Goal: Find specific page/section: Find specific page/section

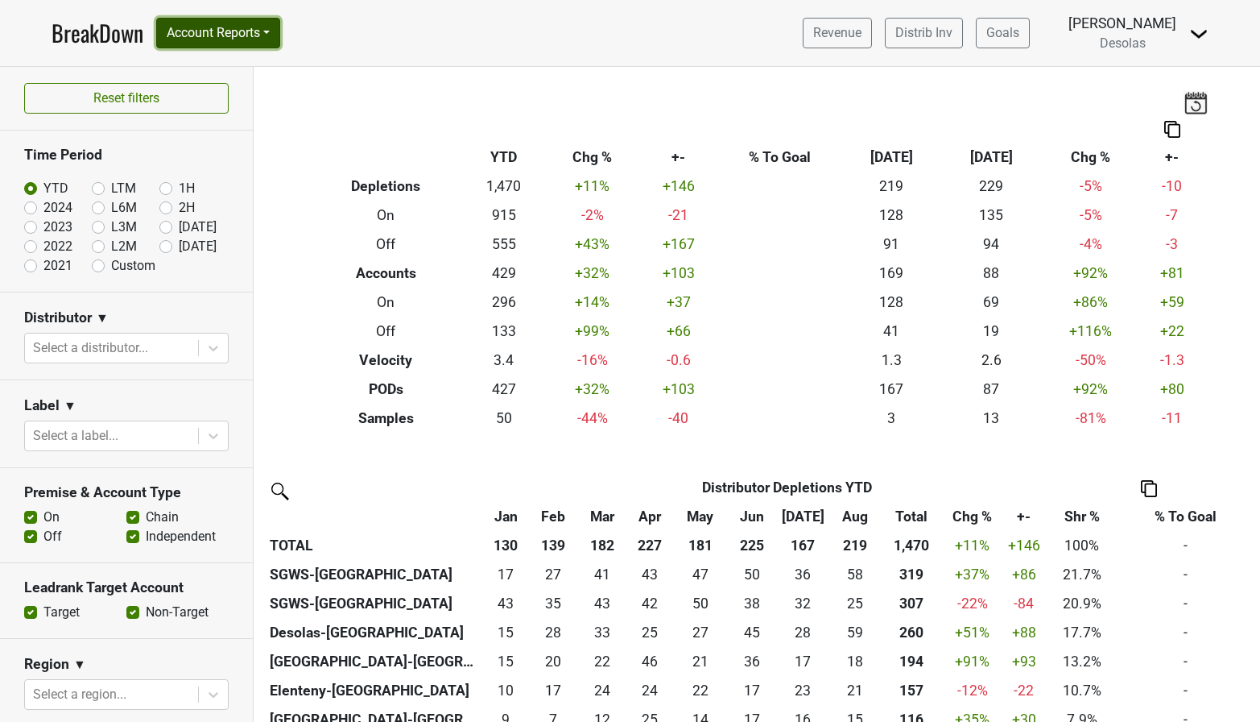
click at [205, 34] on button "Account Reports" at bounding box center [218, 33] width 124 height 31
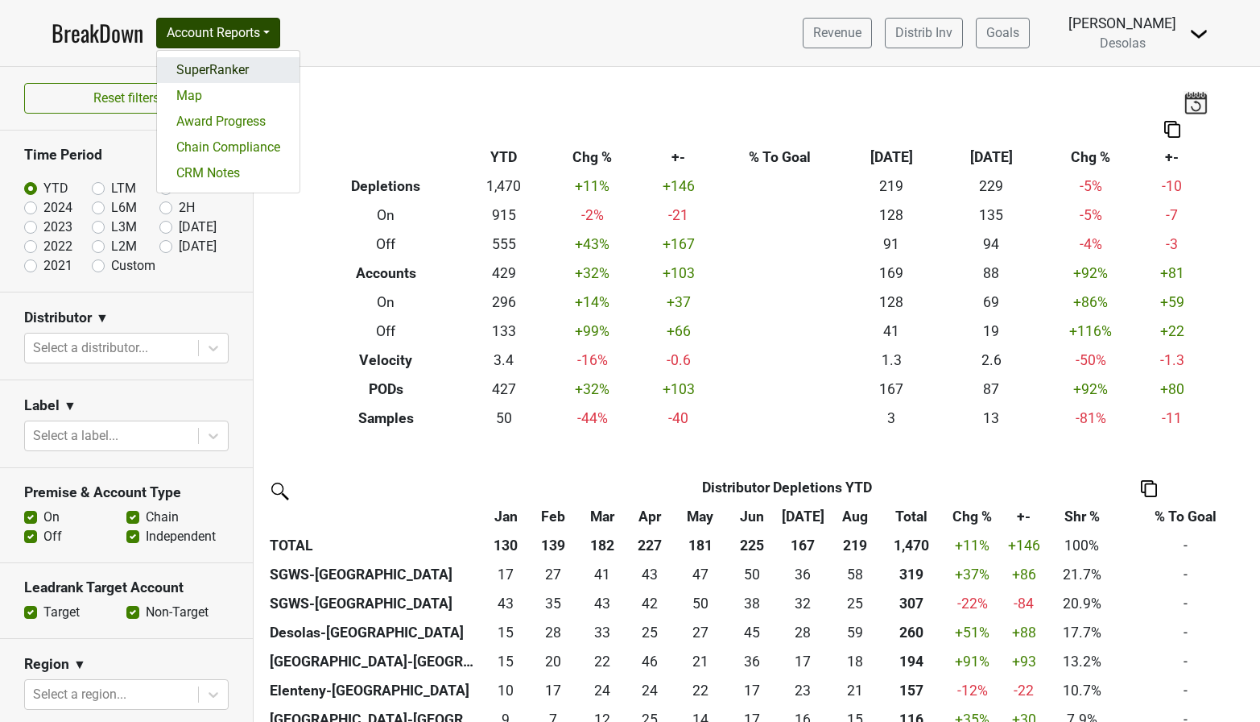
click at [205, 70] on link "SuperRanker" at bounding box center [228, 70] width 143 height 26
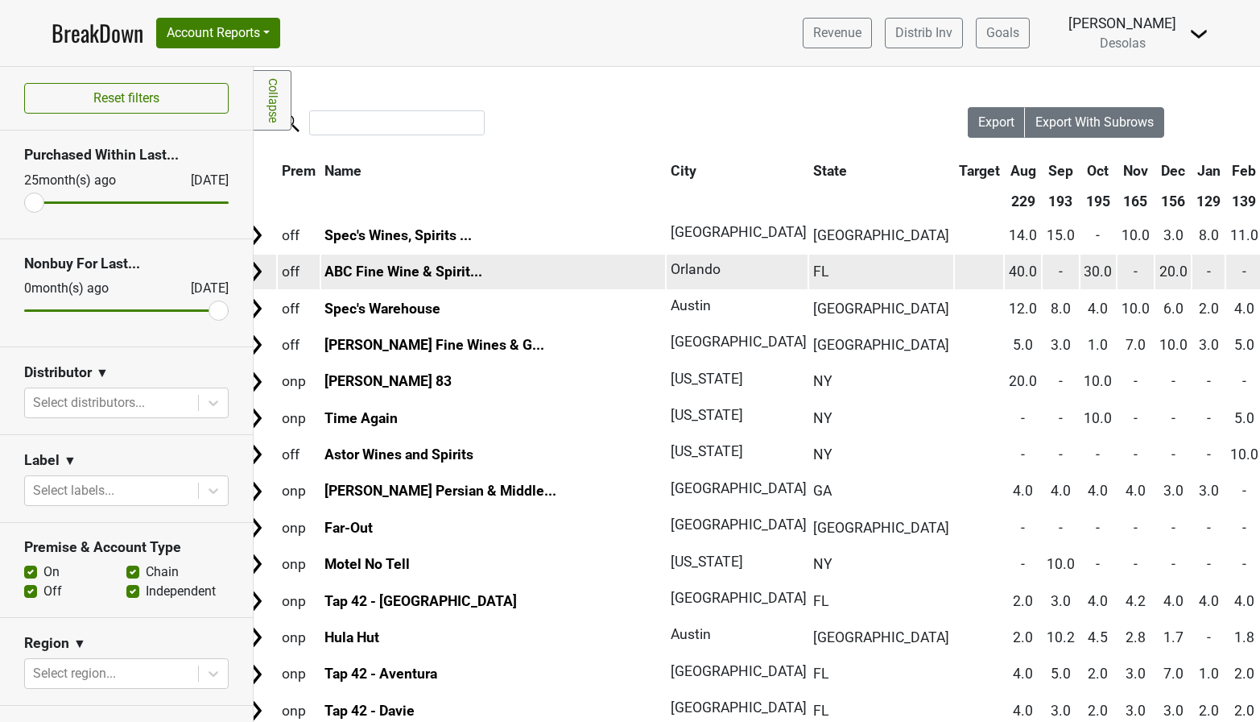
scroll to position [1, 16]
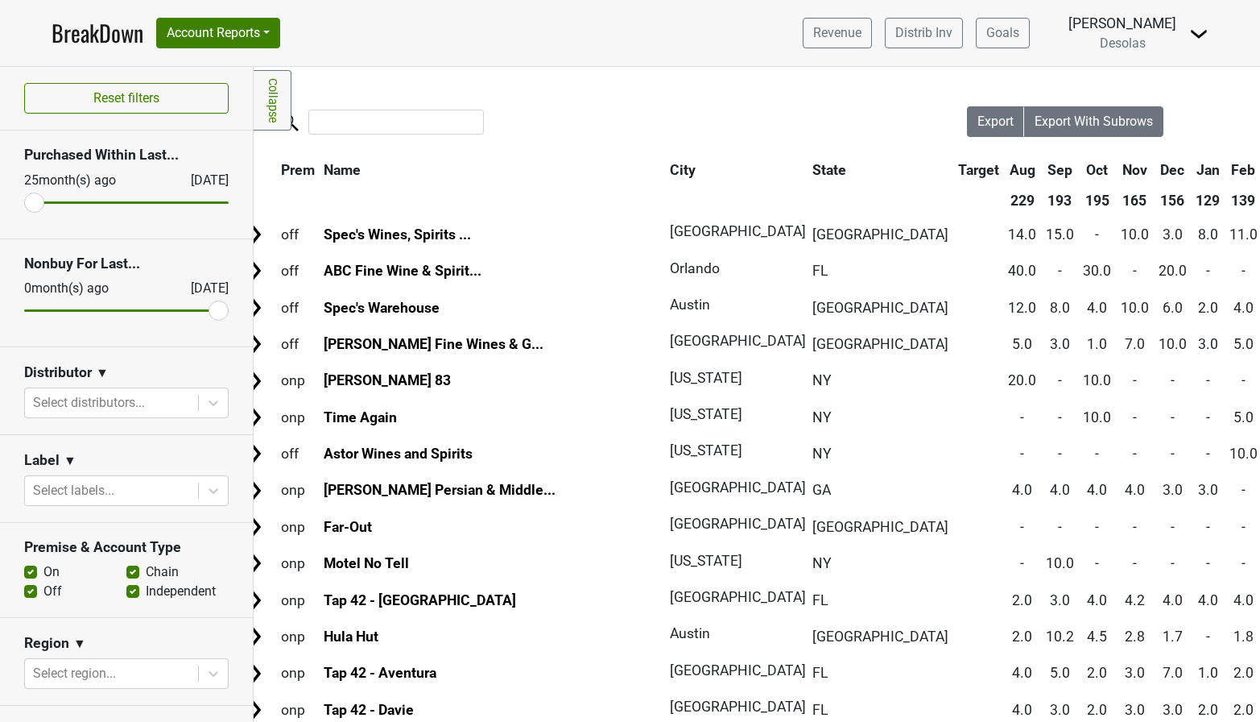
click at [809, 173] on th "State" at bounding box center [881, 169] width 144 height 29
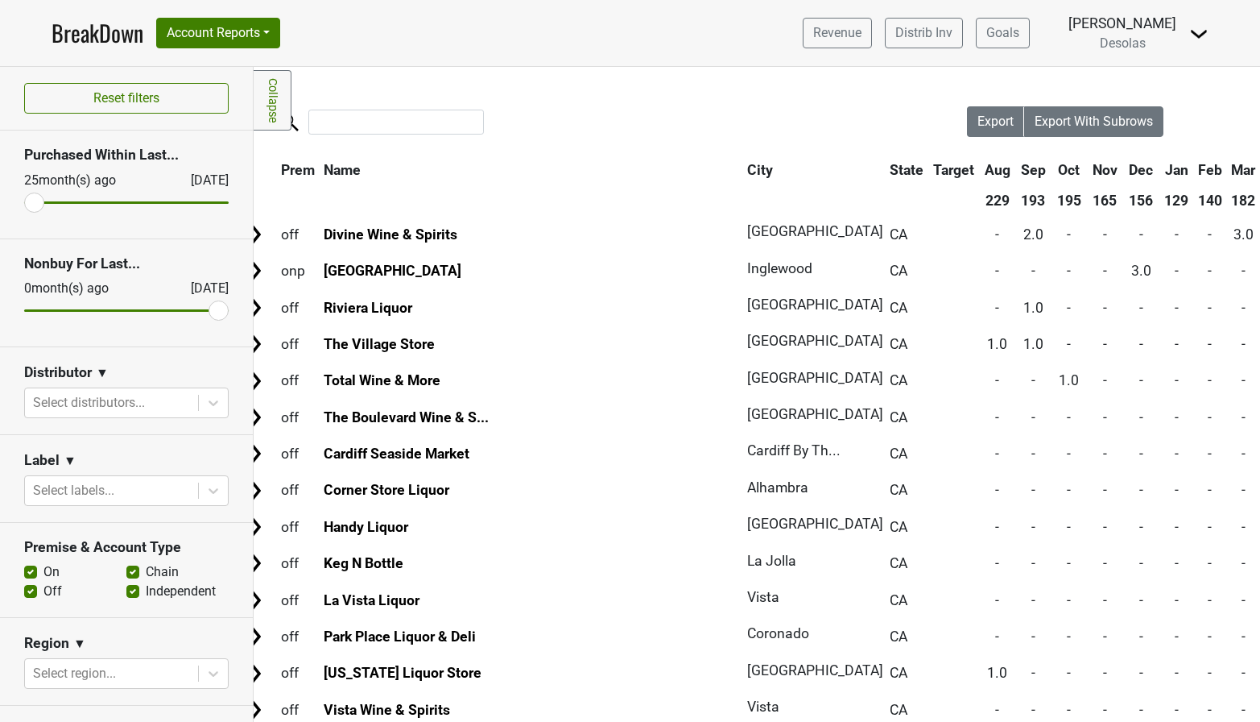
click at [886, 173] on th "State" at bounding box center [907, 169] width 42 height 29
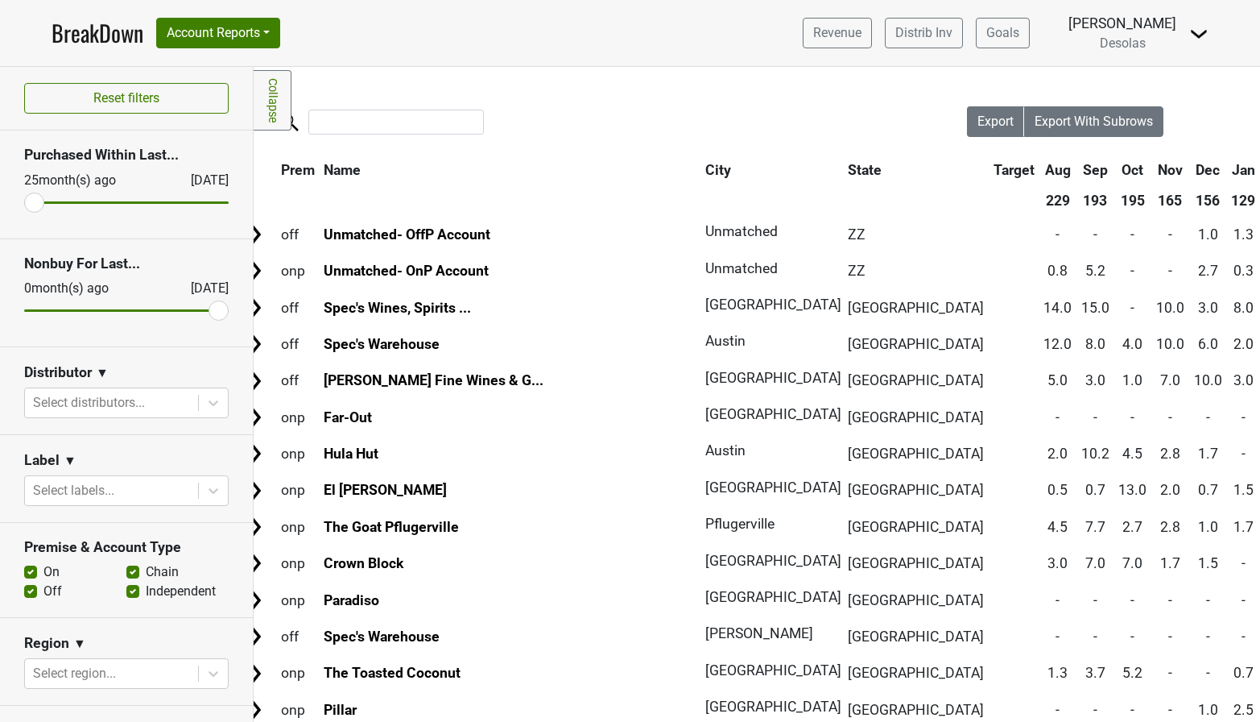
click at [844, 173] on th "State" at bounding box center [916, 169] width 144 height 29
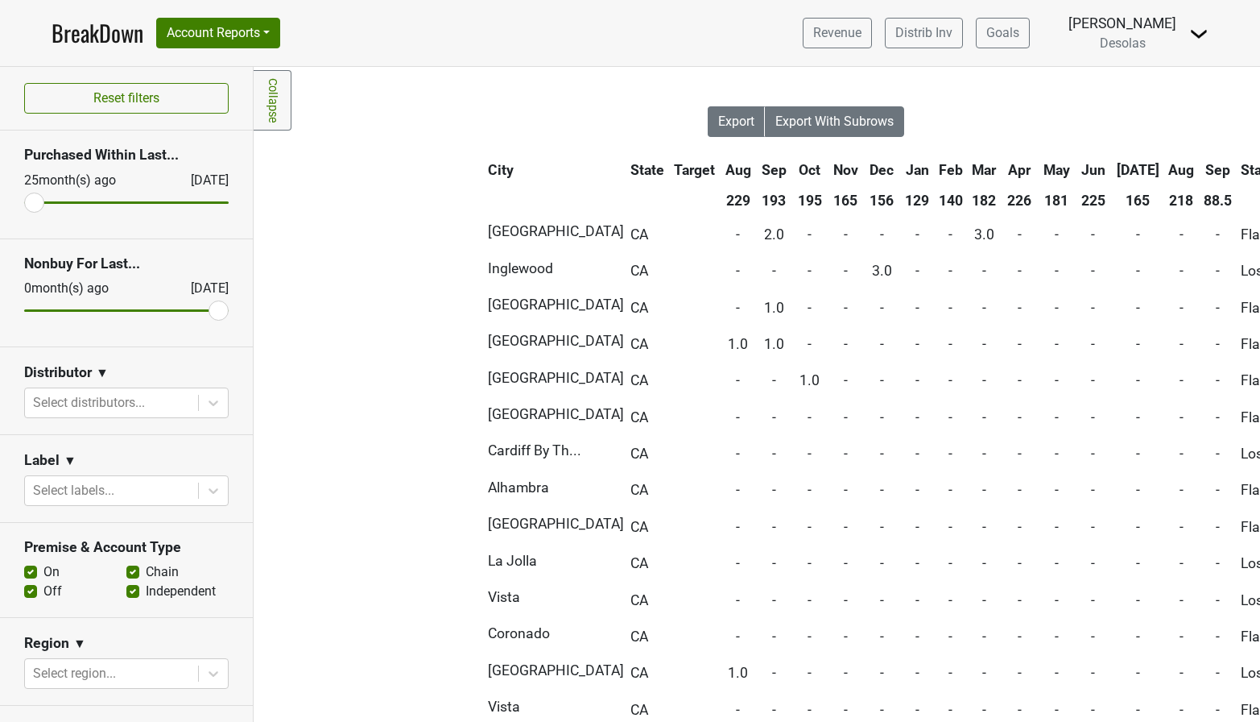
scroll to position [1, 304]
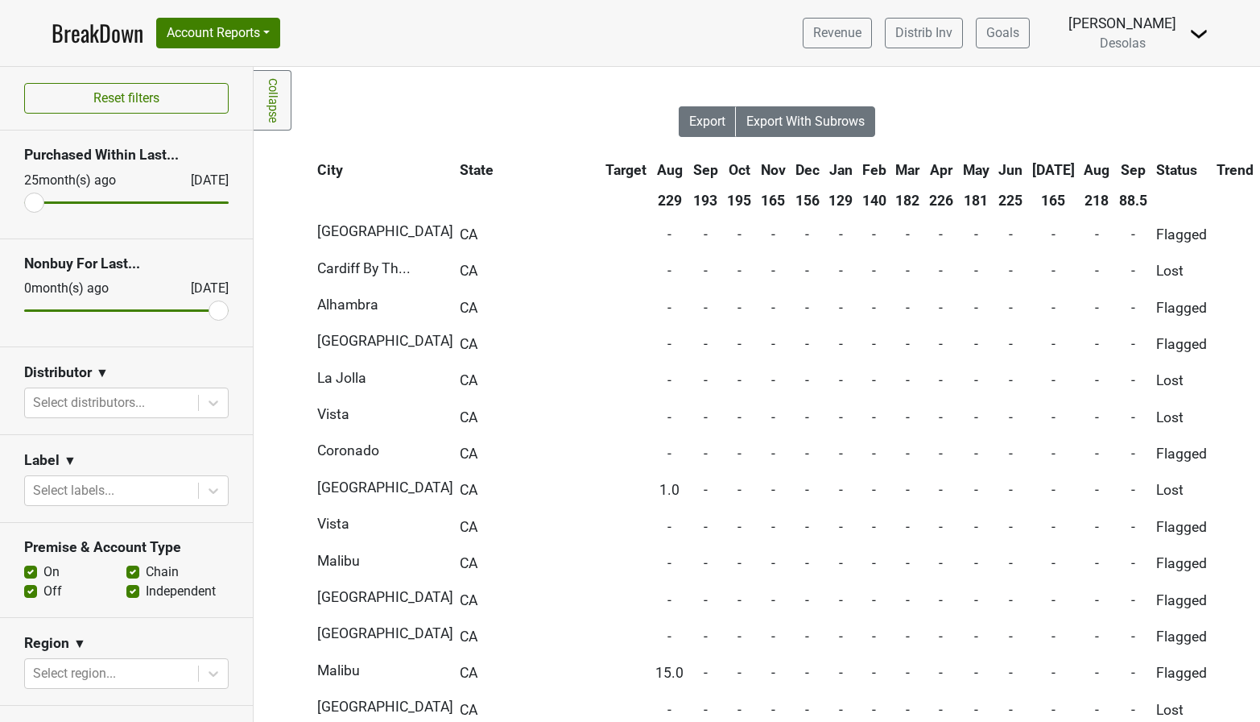
click at [1116, 172] on th "Sep" at bounding box center [1134, 169] width 36 height 29
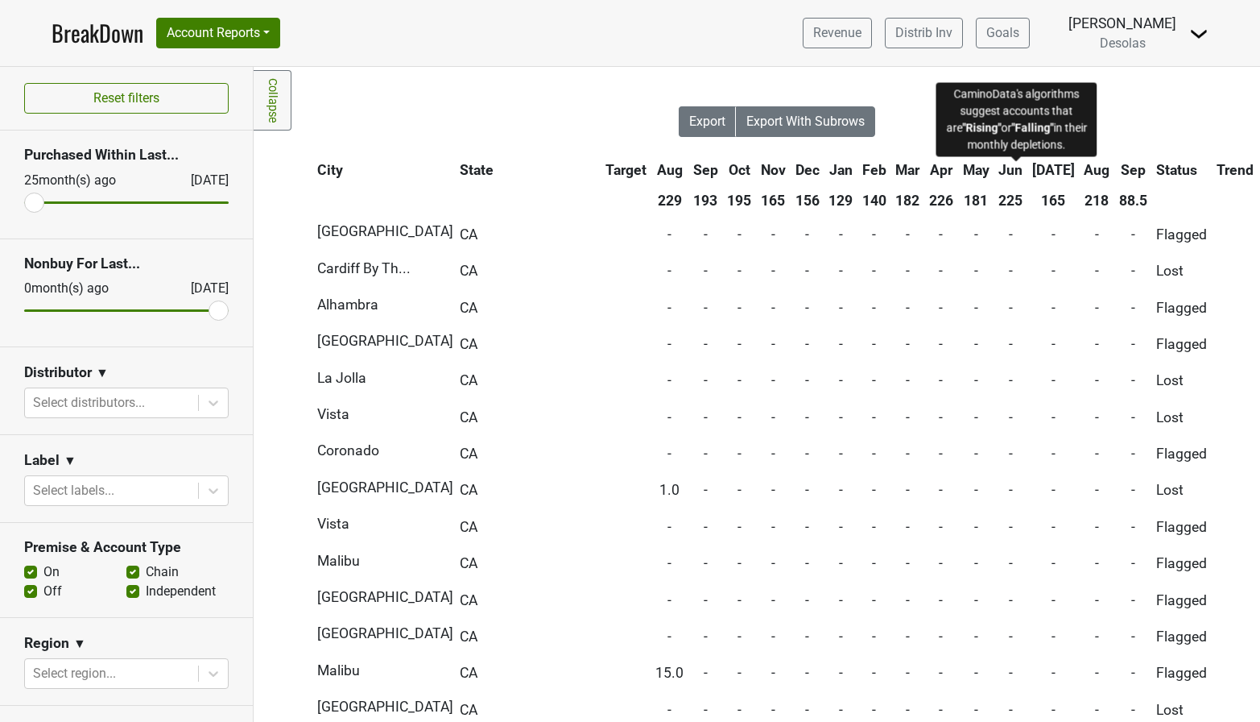
click at [1217, 176] on span "Trend" at bounding box center [1235, 170] width 37 height 16
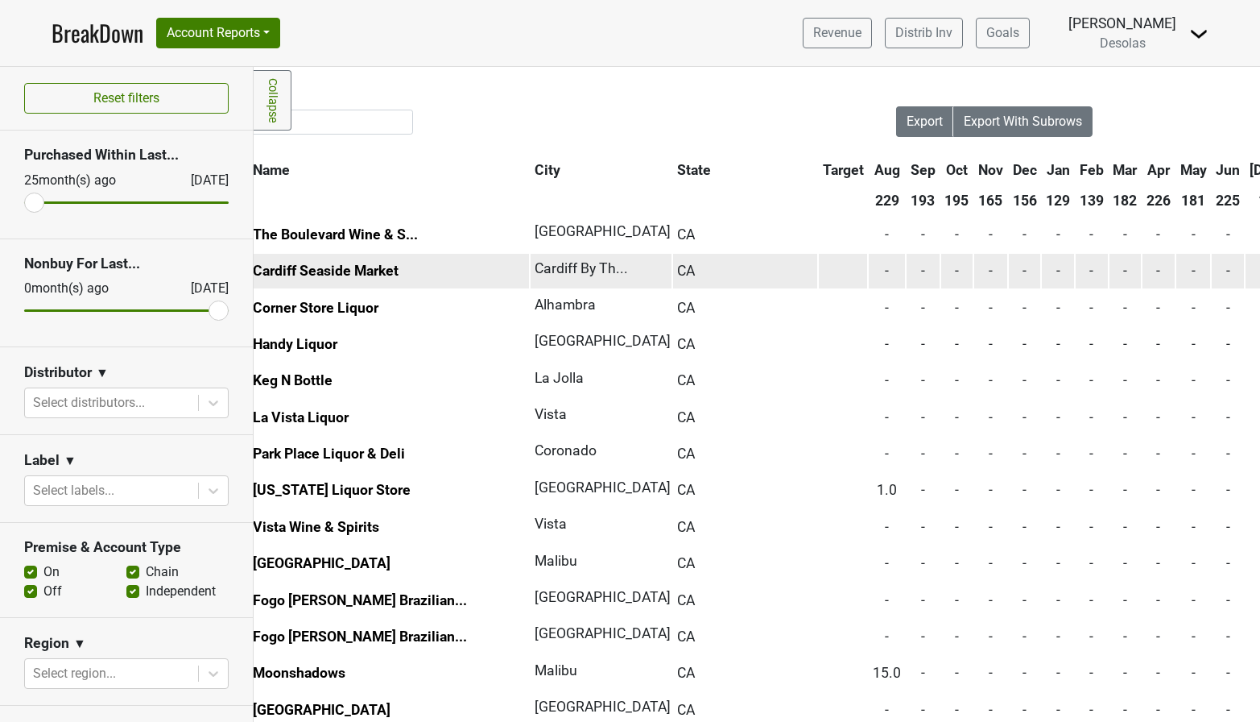
scroll to position [1, 0]
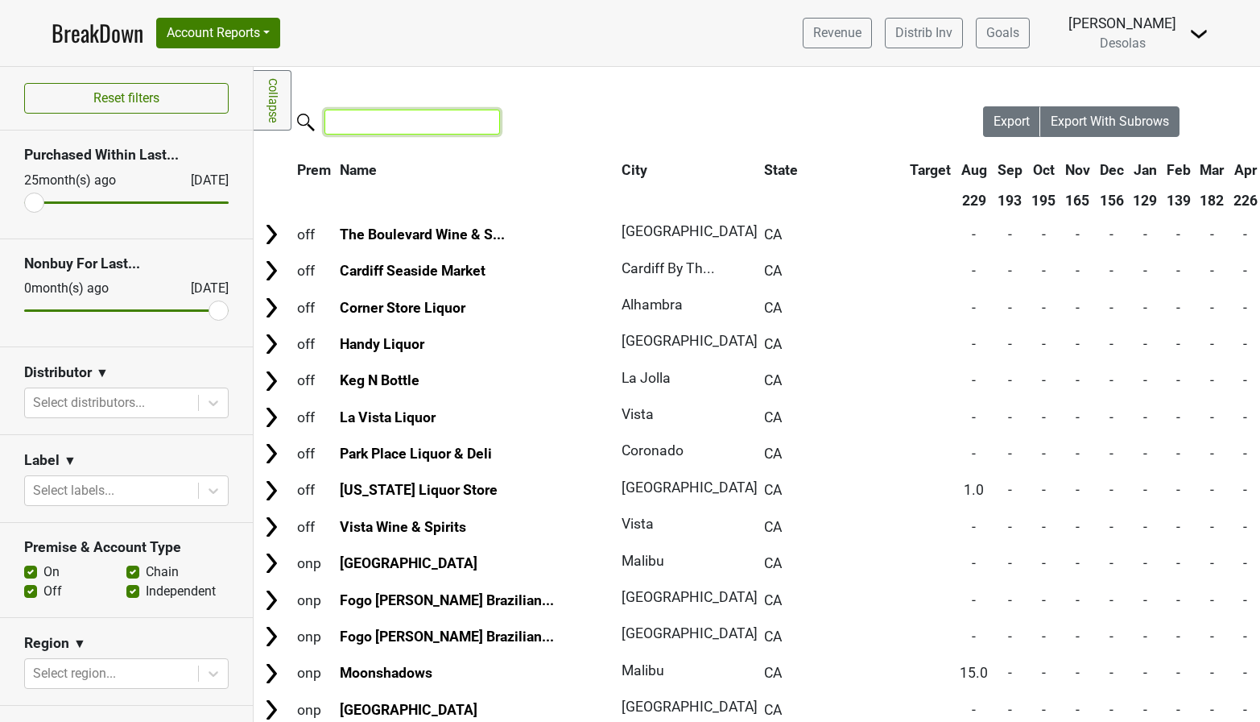
click at [445, 128] on input "search" at bounding box center [413, 122] width 176 height 25
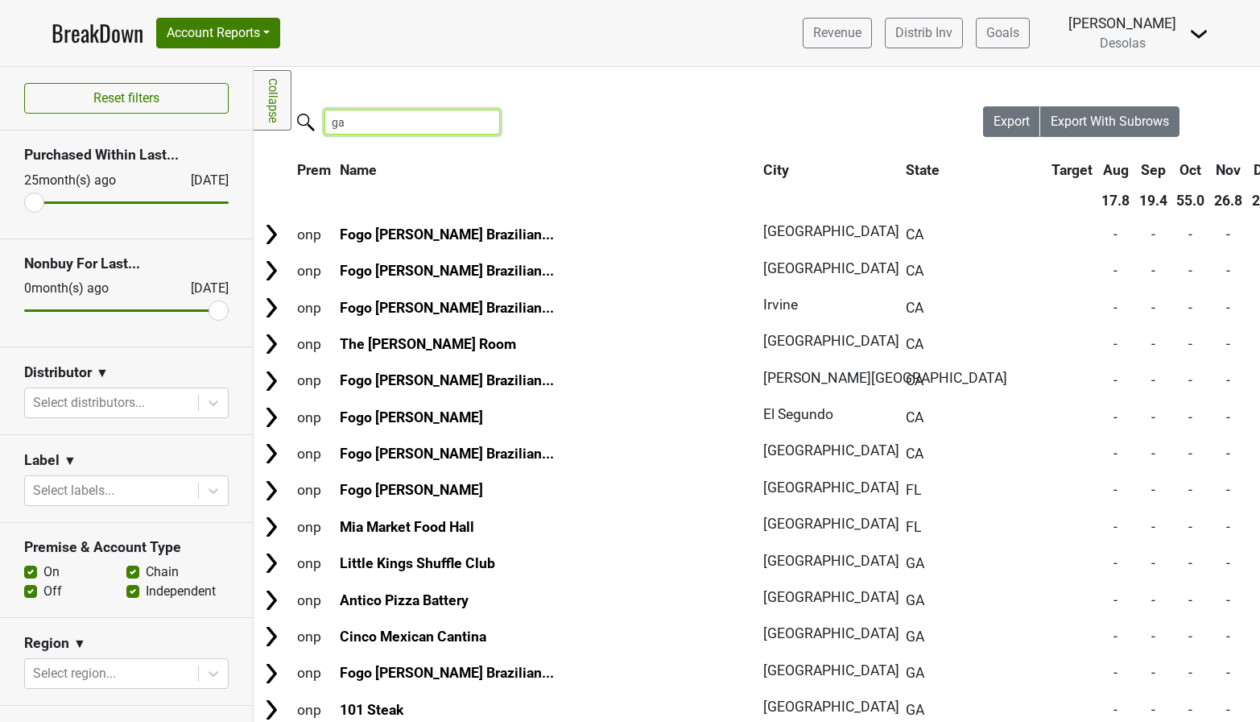
type input "g"
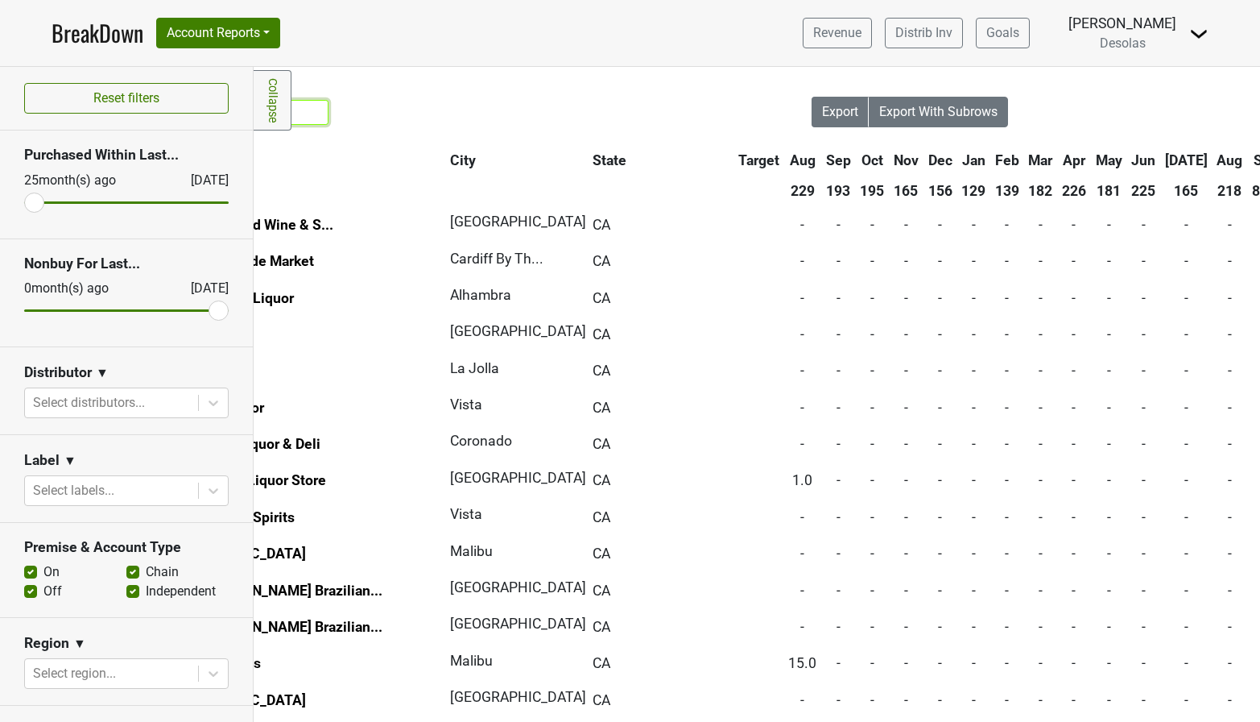
scroll to position [0, 172]
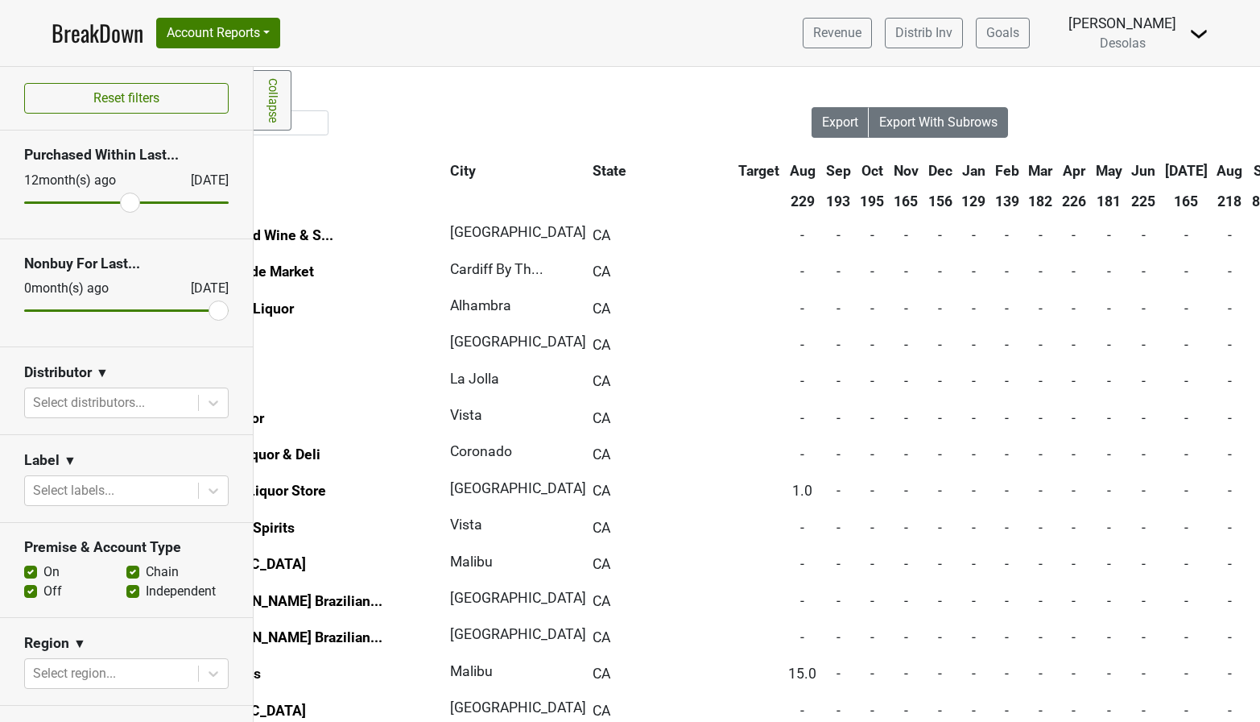
drag, startPoint x: 34, startPoint y: 203, endPoint x: 130, endPoint y: 207, distance: 95.9
type input "12"
click at [130, 204] on input "range" at bounding box center [126, 202] width 205 height 2
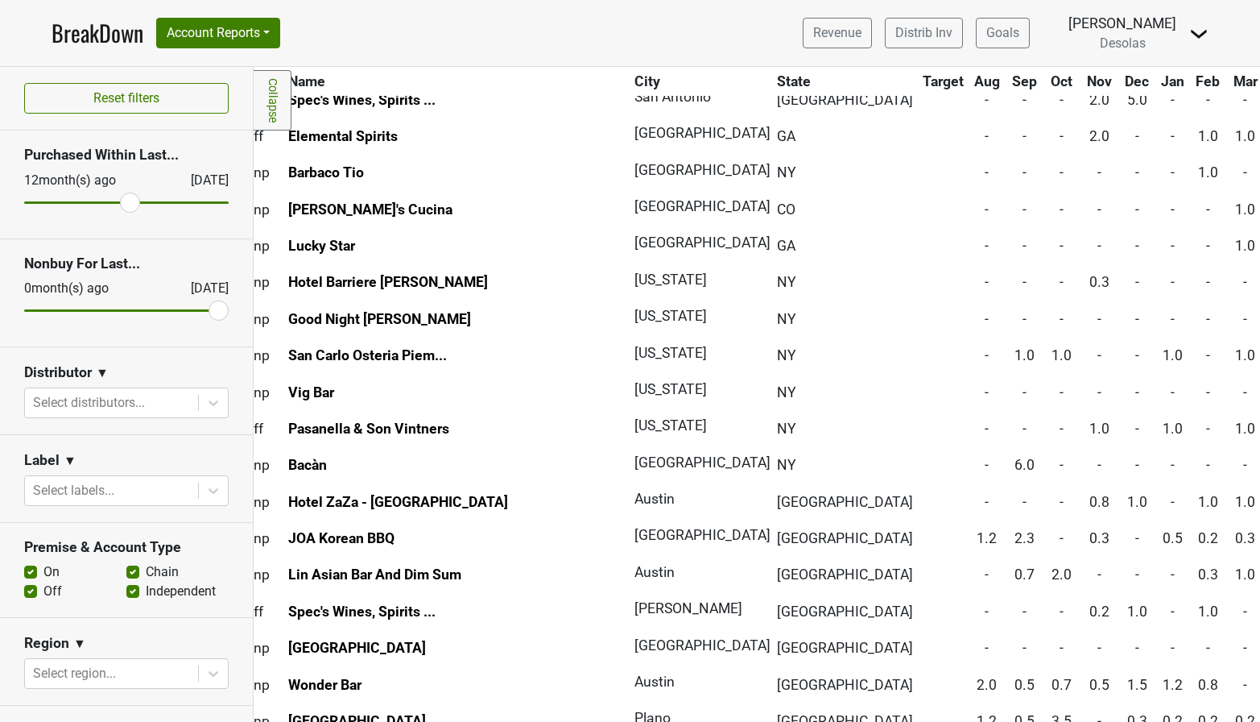
scroll to position [0, 52]
